Goal: Find specific page/section: Find specific page/section

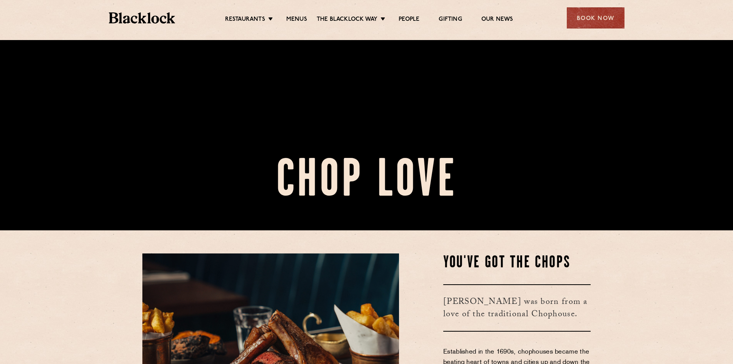
scroll to position [298, 0]
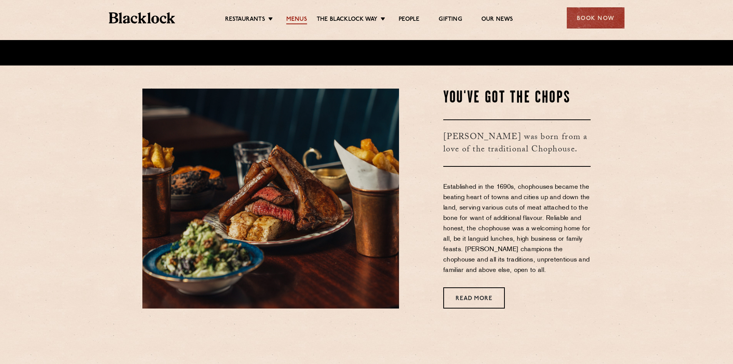
click at [297, 16] on link "Menus" at bounding box center [296, 20] width 21 height 8
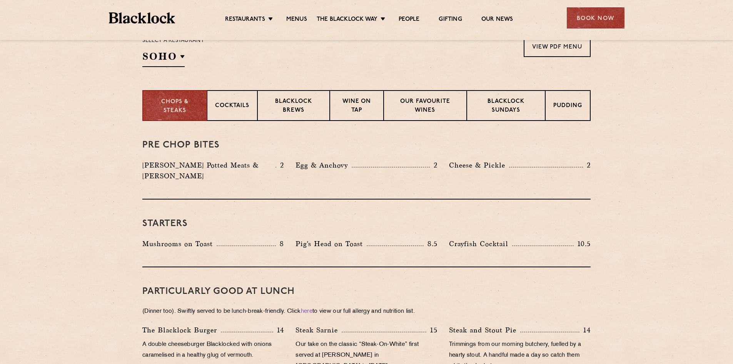
scroll to position [269, 0]
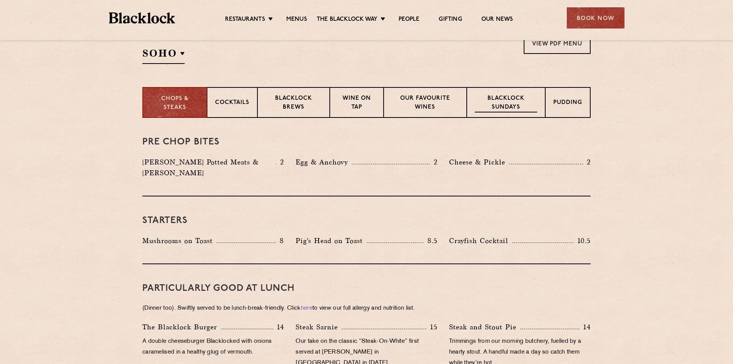
click at [510, 103] on p "Blacklock Sundays" at bounding box center [506, 103] width 62 height 18
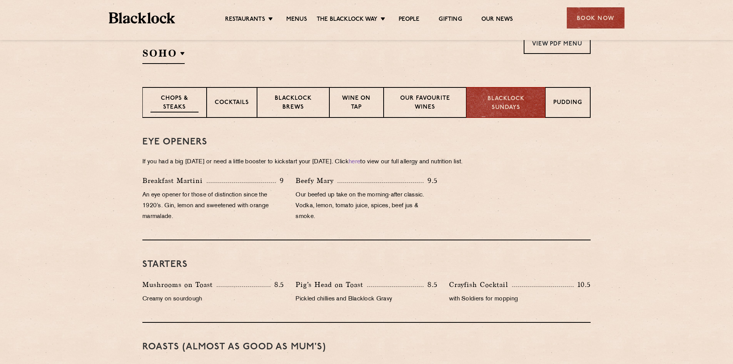
drag, startPoint x: 195, startPoint y: 100, endPoint x: 201, endPoint y: 105, distance: 7.4
click at [190, 100] on p "Chops & Steaks" at bounding box center [175, 103] width 48 height 18
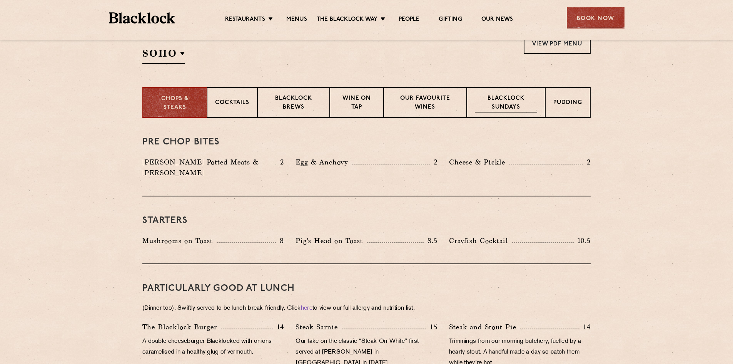
click at [508, 108] on p "Blacklock Sundays" at bounding box center [506, 103] width 62 height 18
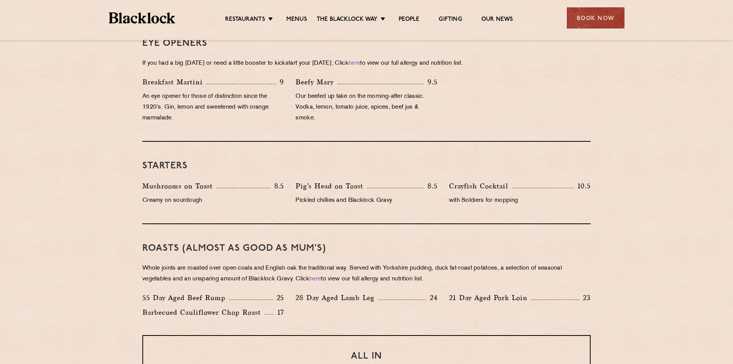
scroll to position [366, 0]
